Goal: Information Seeking & Learning: Learn about a topic

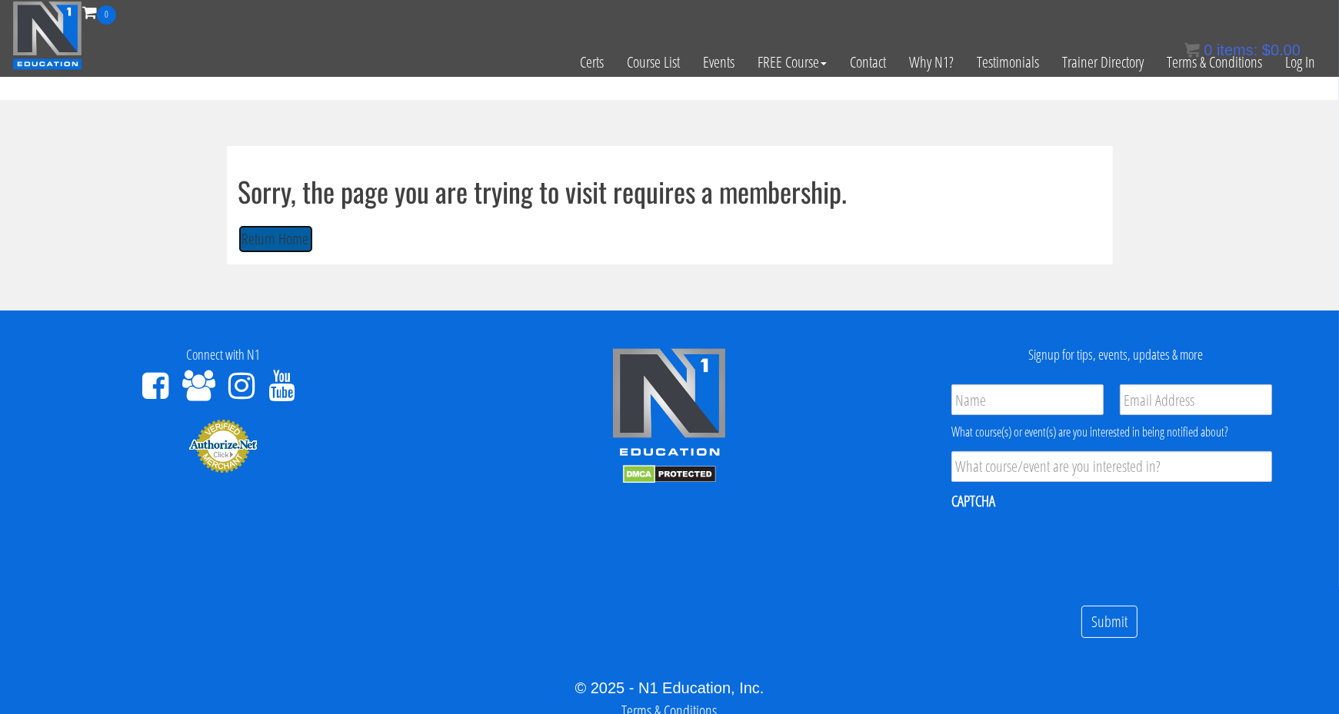
click at [255, 231] on button "Return Home" at bounding box center [275, 239] width 75 height 28
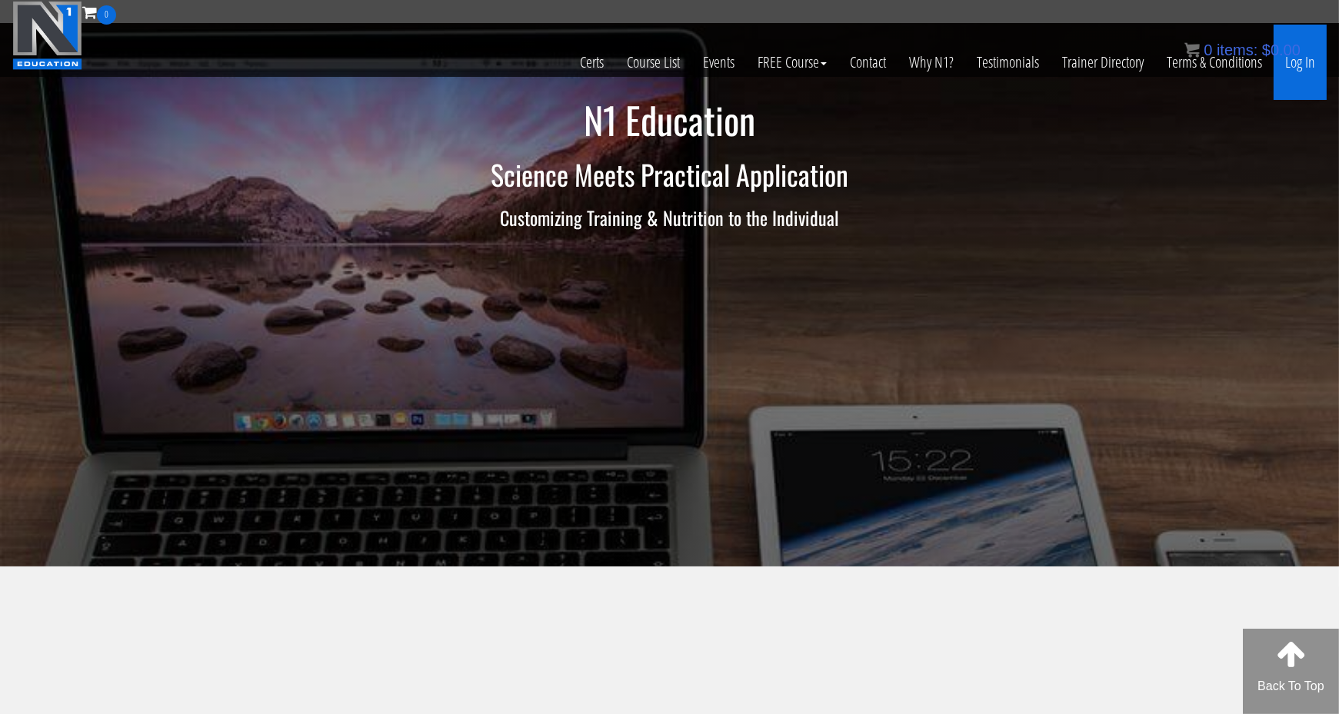
click at [1310, 72] on link "Log In" at bounding box center [1299, 62] width 53 height 75
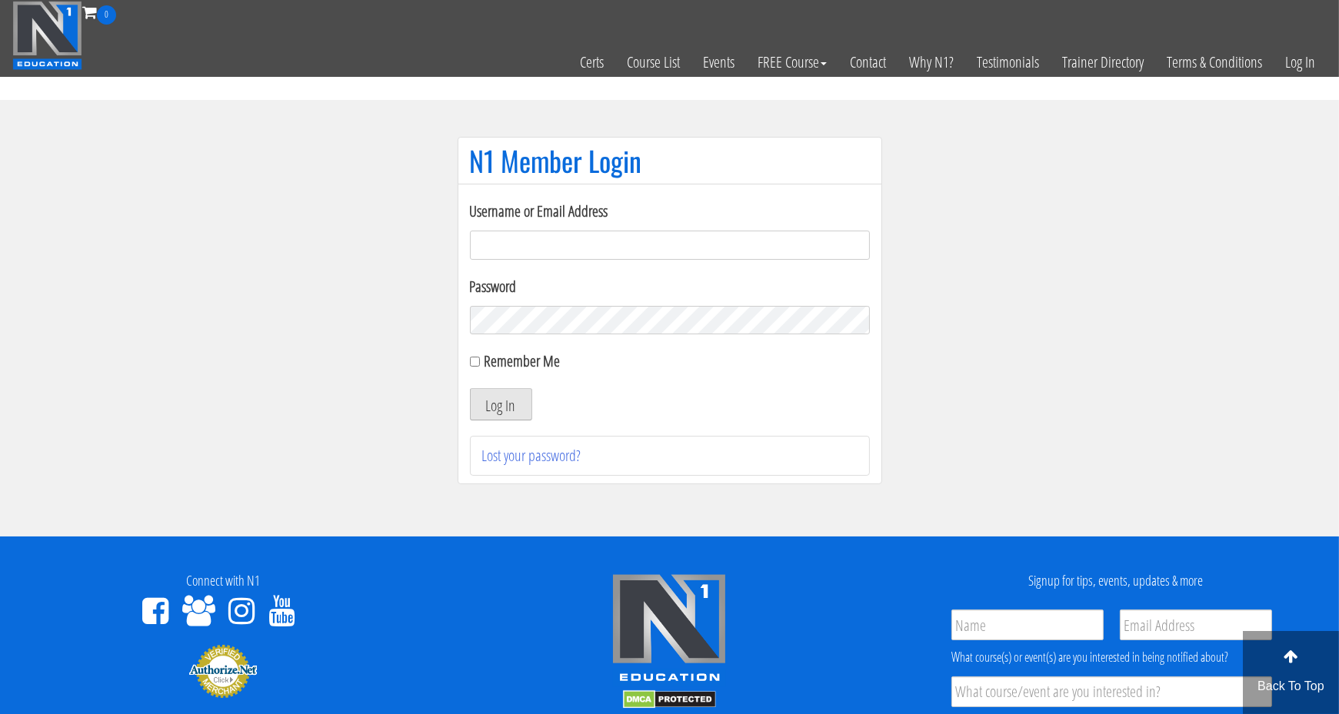
type input "ambssihota@yahoo.ca"
click at [521, 396] on button "Log In" at bounding box center [501, 404] width 62 height 32
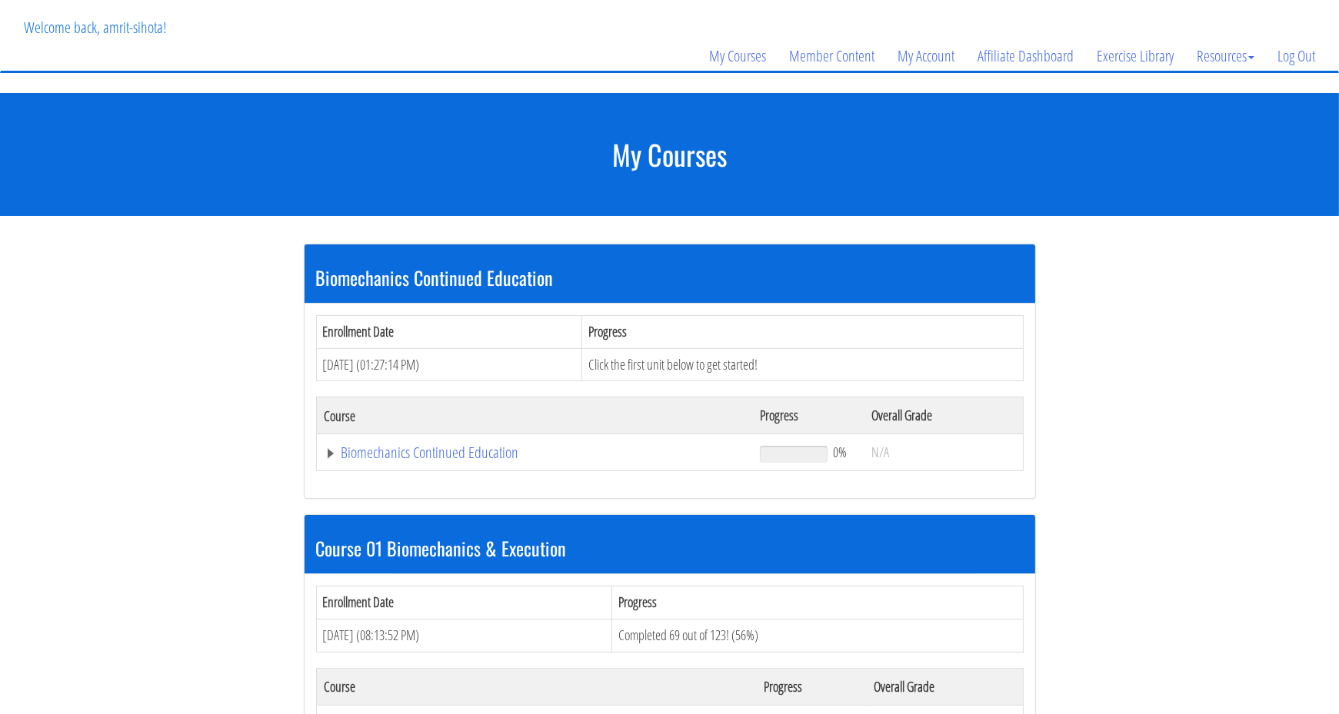
scroll to position [154, 0]
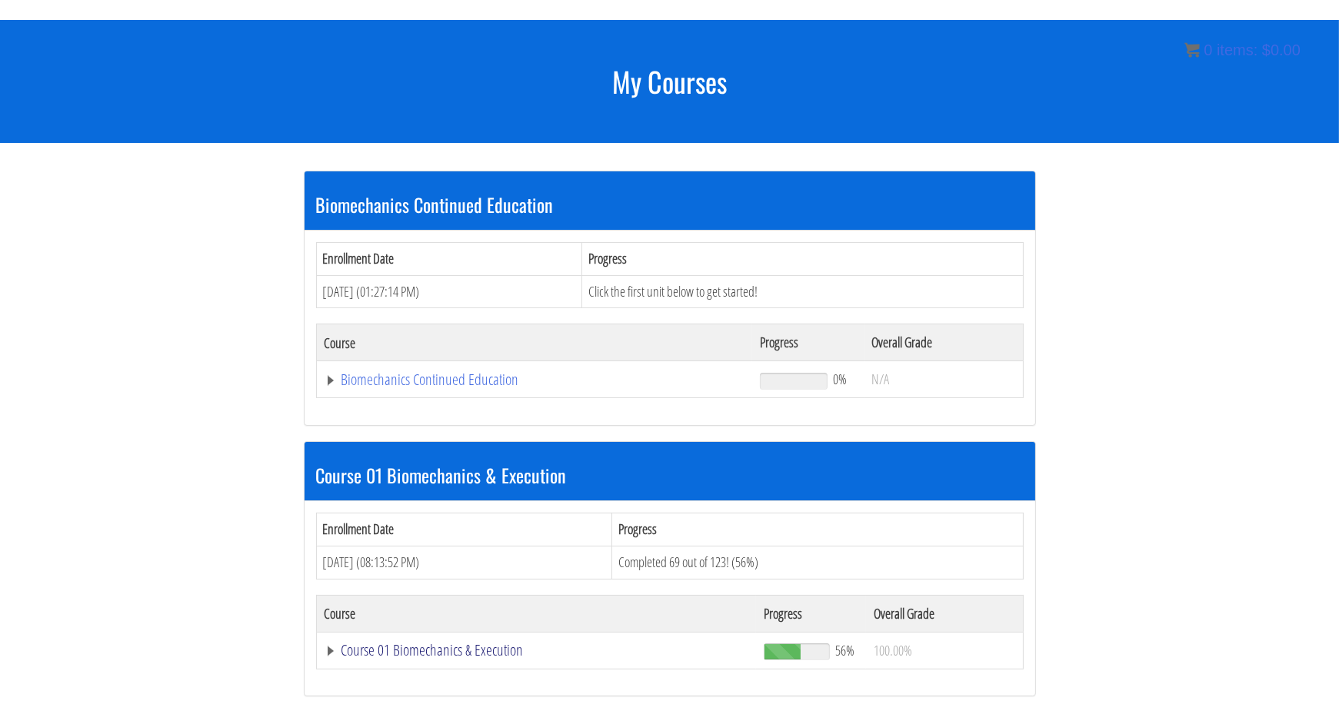
click at [434, 651] on link "Course 01 Biomechanics & Execution" at bounding box center [537, 650] width 424 height 15
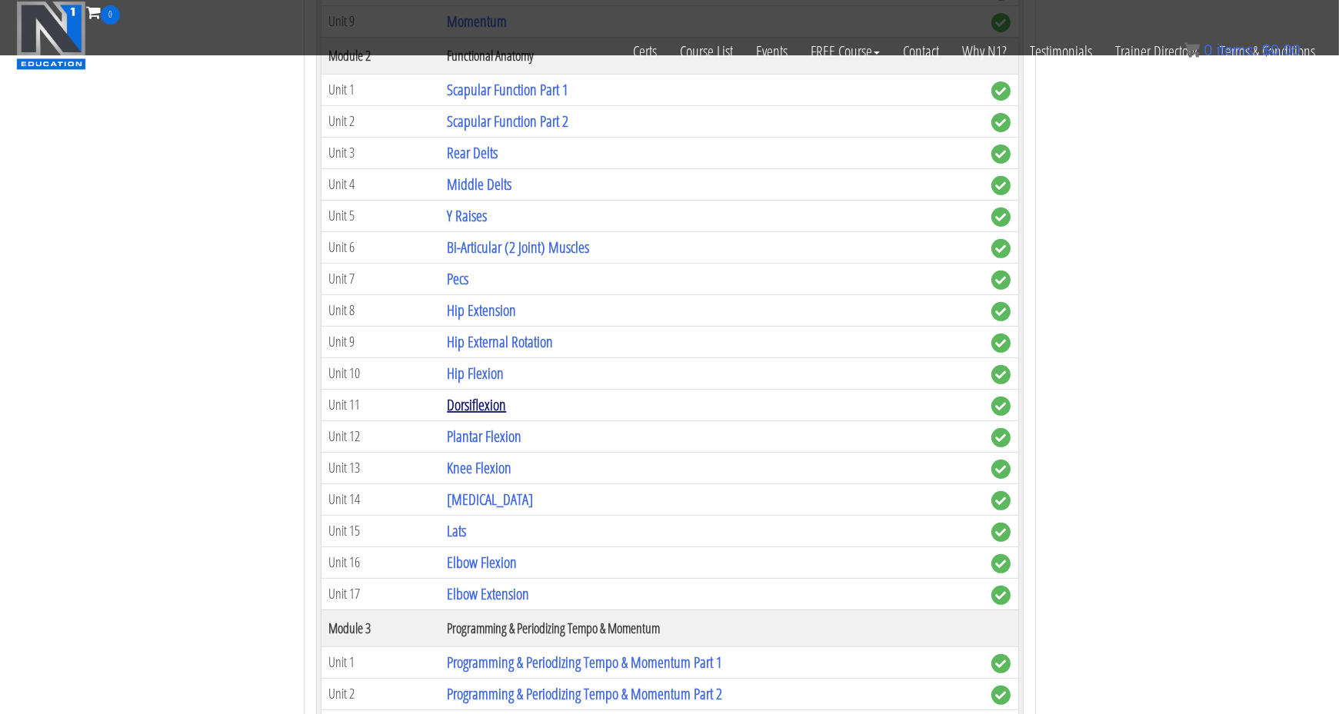
scroll to position [1077, 0]
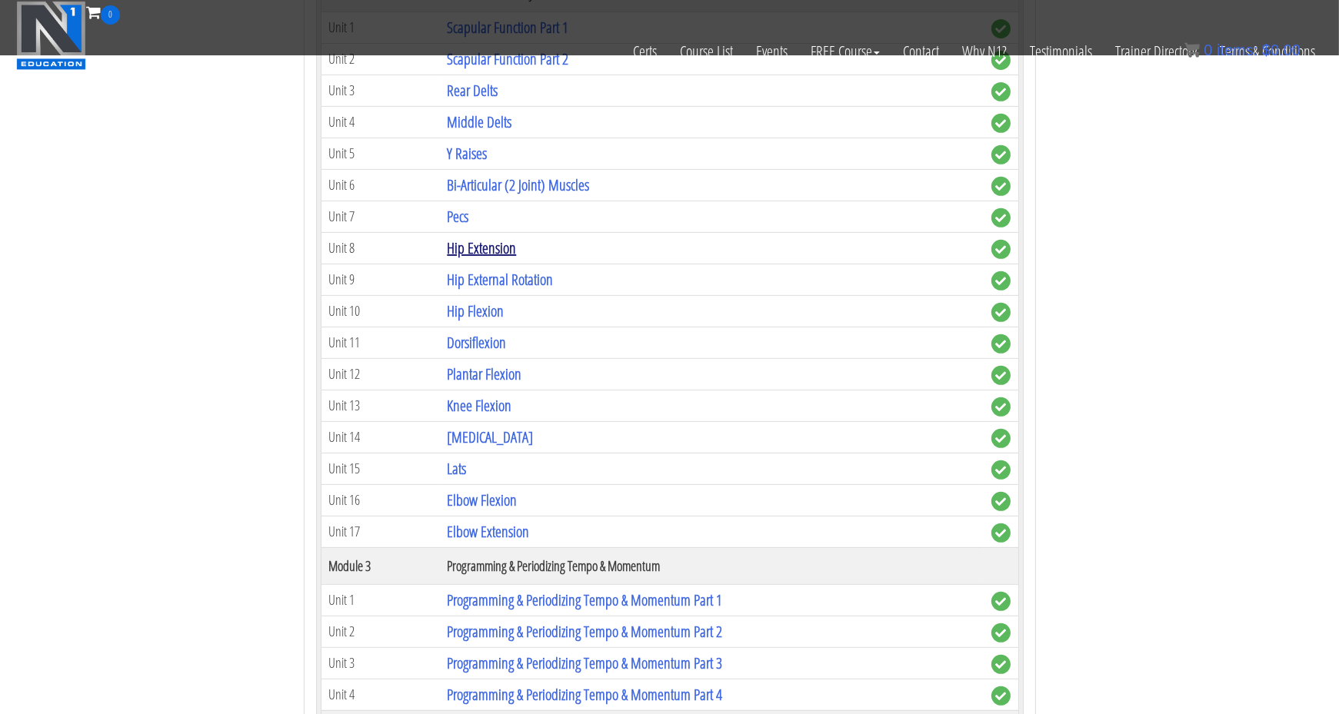
click at [500, 238] on link "Hip Extension" at bounding box center [481, 248] width 69 height 21
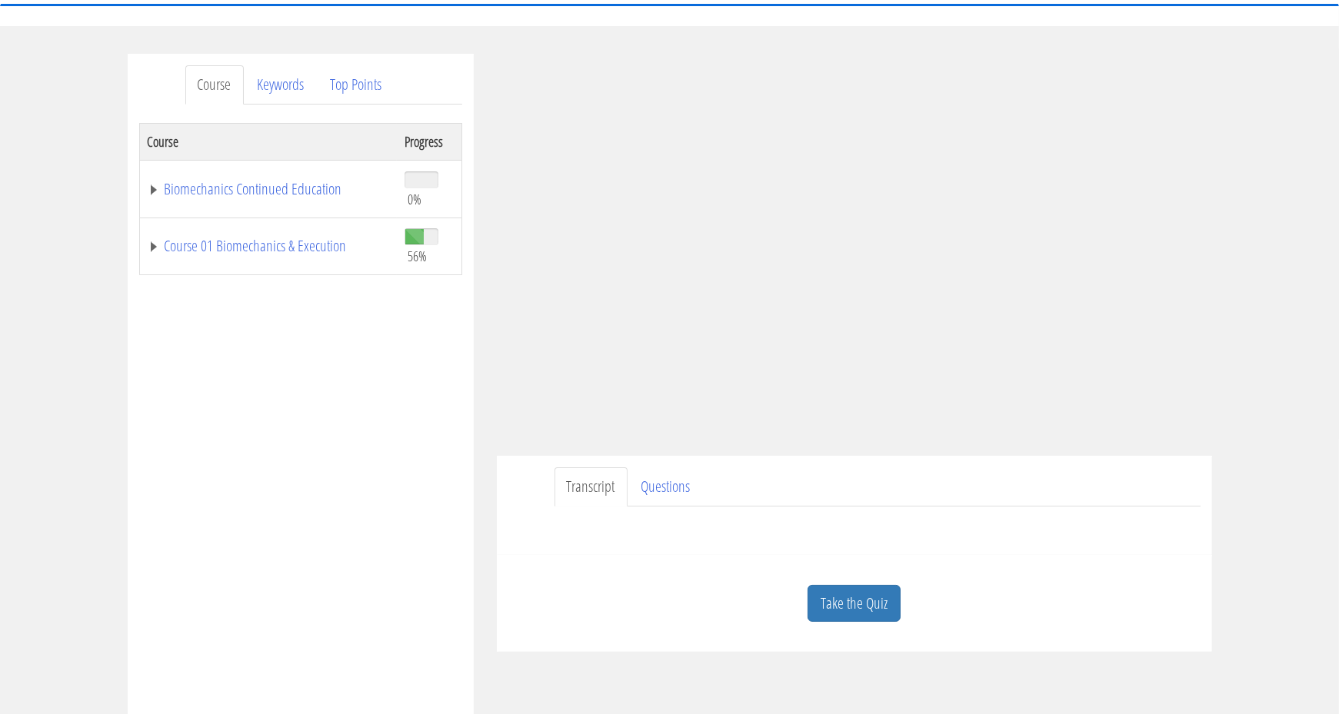
scroll to position [77, 0]
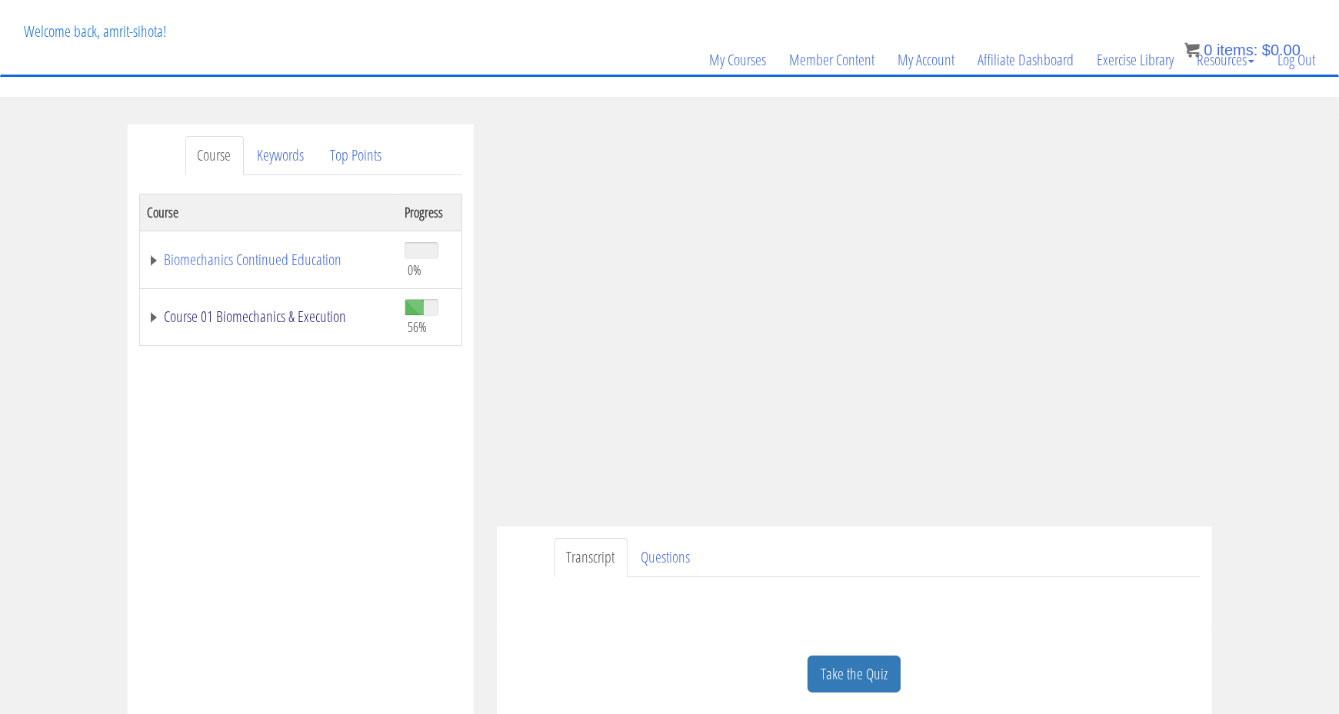
click at [273, 310] on link "Course 01 Biomechanics & Execution" at bounding box center [268, 316] width 241 height 15
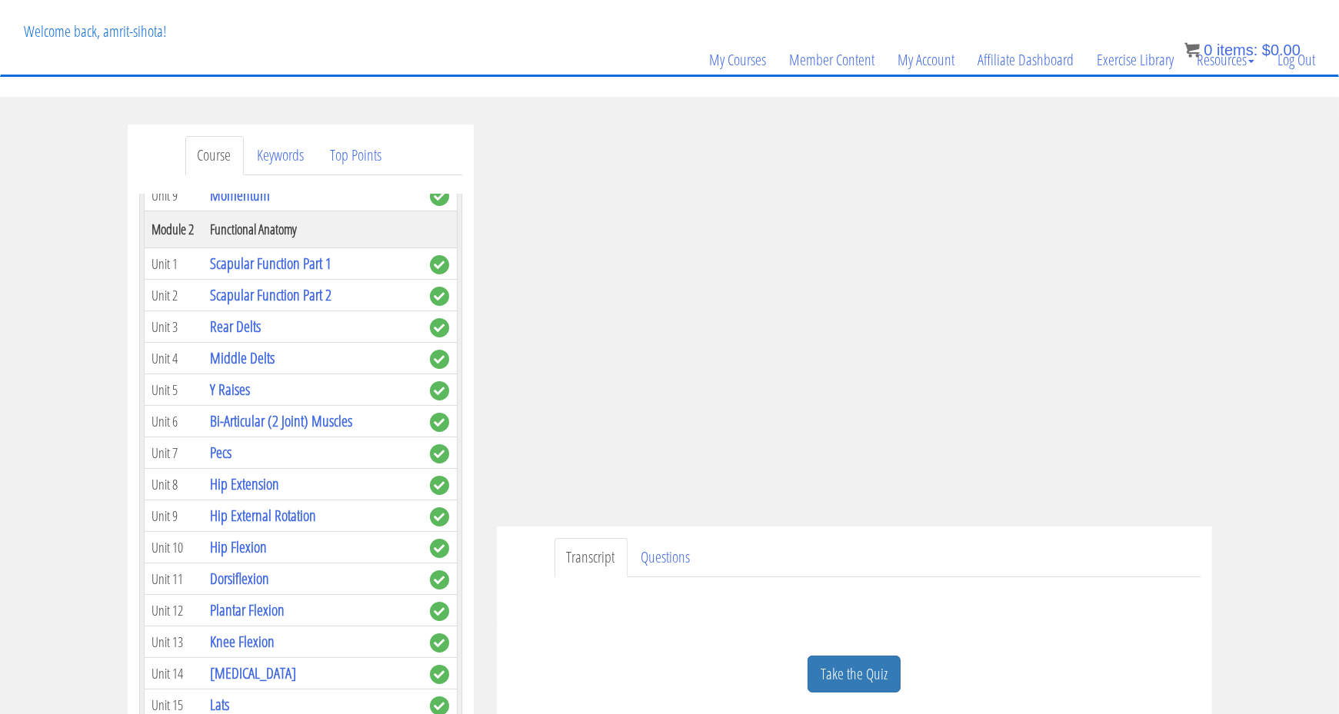
scroll to position [461, 0]
click at [294, 511] on link "Hip External Rotation" at bounding box center [263, 514] width 106 height 21
